Goal: Task Accomplishment & Management: Use online tool/utility

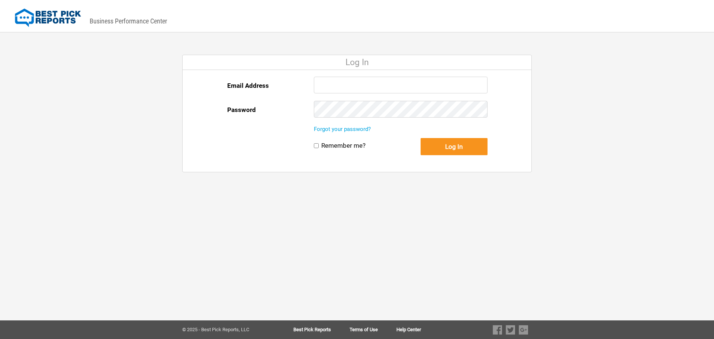
click at [357, 88] on input "Email Address" at bounding box center [401, 85] width 174 height 17
type input "Jason@Intelligentservice.com"
click at [421, 138] on button "Log In" at bounding box center [454, 146] width 67 height 17
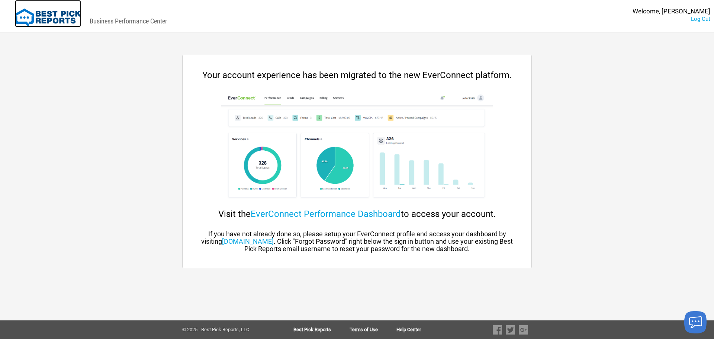
click at [49, 22] on img at bounding box center [48, 18] width 66 height 19
click at [343, 214] on link "EverConnect Performance Dashboard" at bounding box center [326, 214] width 150 height 10
